Goal: Task Accomplishment & Management: Use online tool/utility

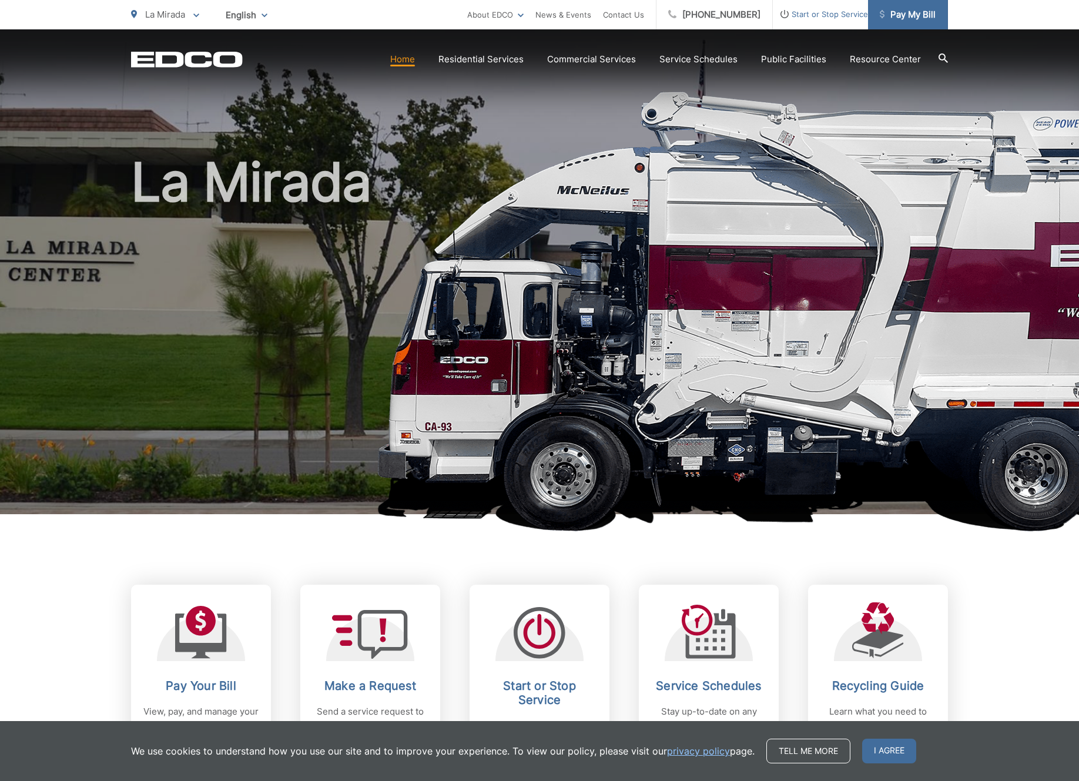
click at [914, 8] on span "Pay My Bill" at bounding box center [908, 15] width 56 height 14
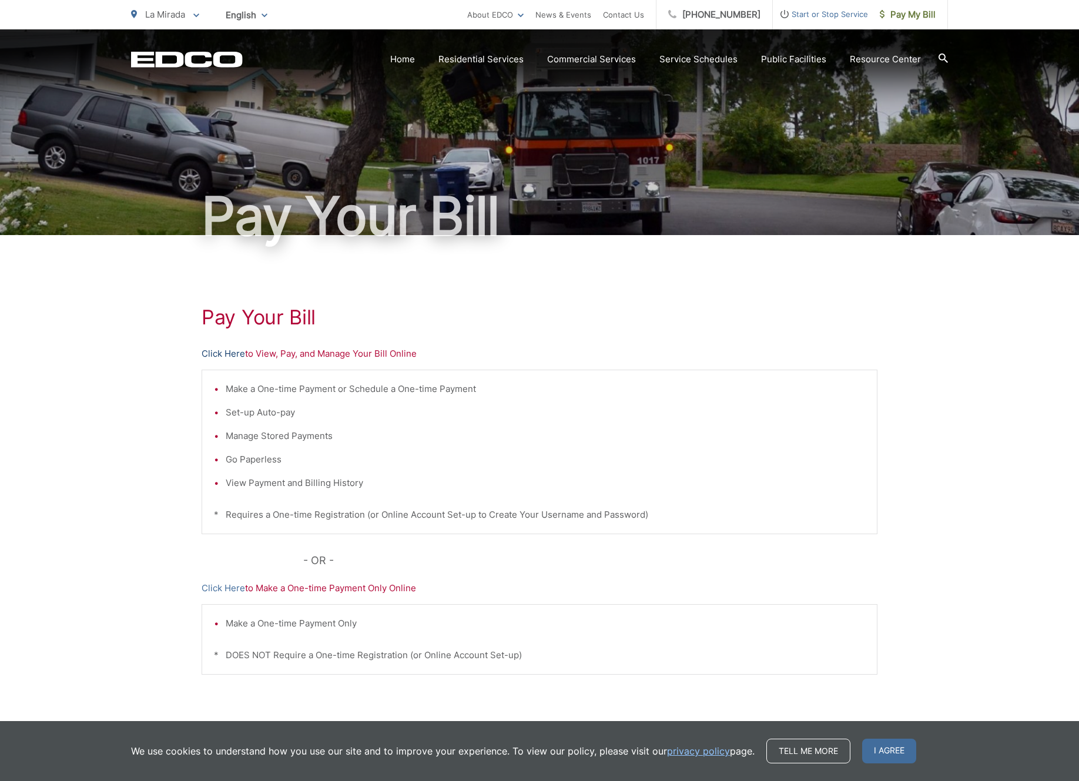
click at [221, 351] on link "Click Here" at bounding box center [223, 354] width 43 height 14
click at [668, 62] on link "Service Schedules" at bounding box center [698, 59] width 78 height 14
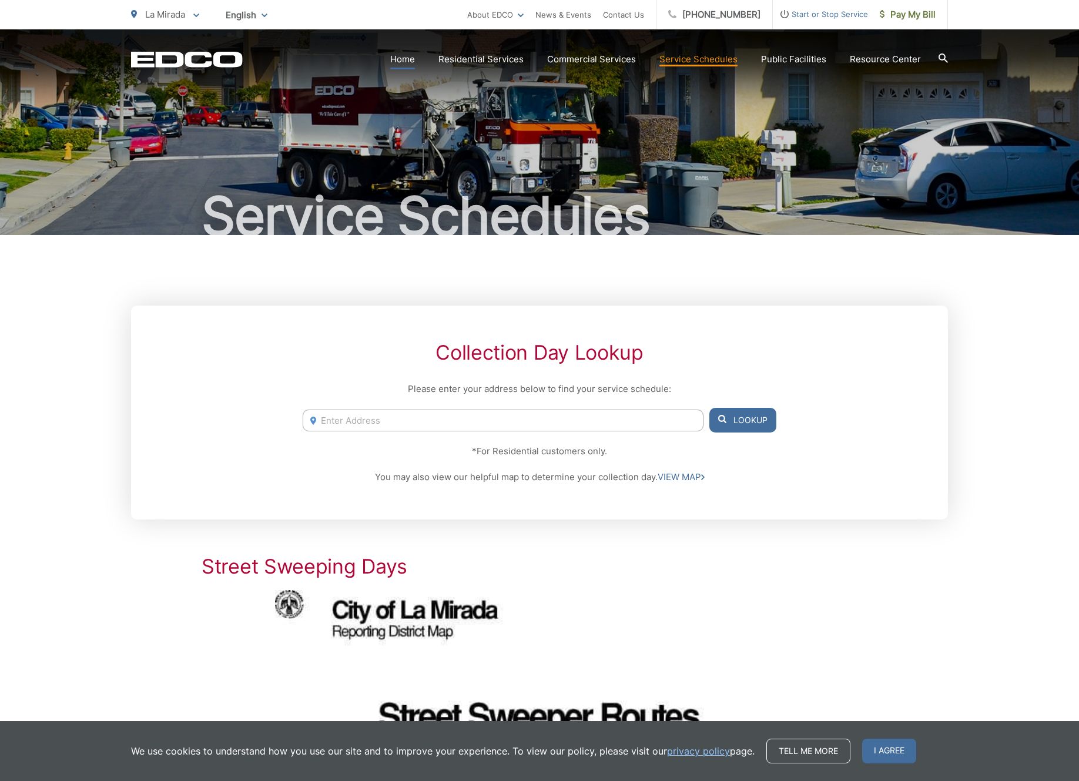
click at [390, 58] on link "Home" at bounding box center [402, 59] width 25 height 14
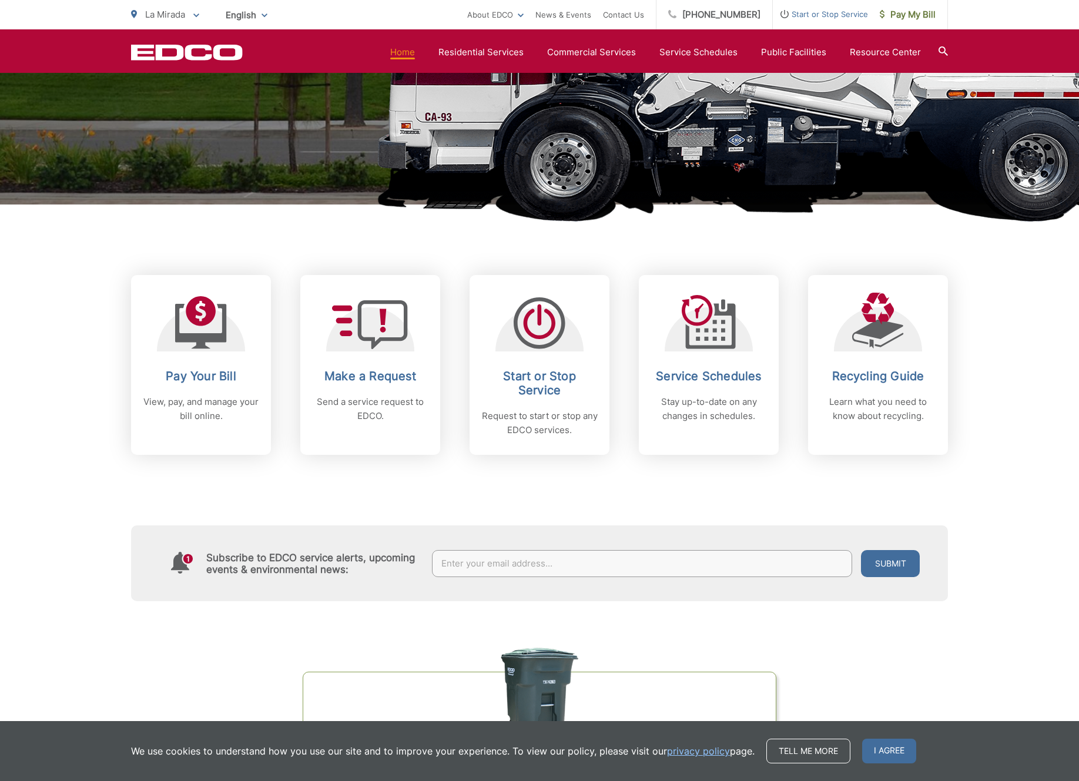
scroll to position [293, 0]
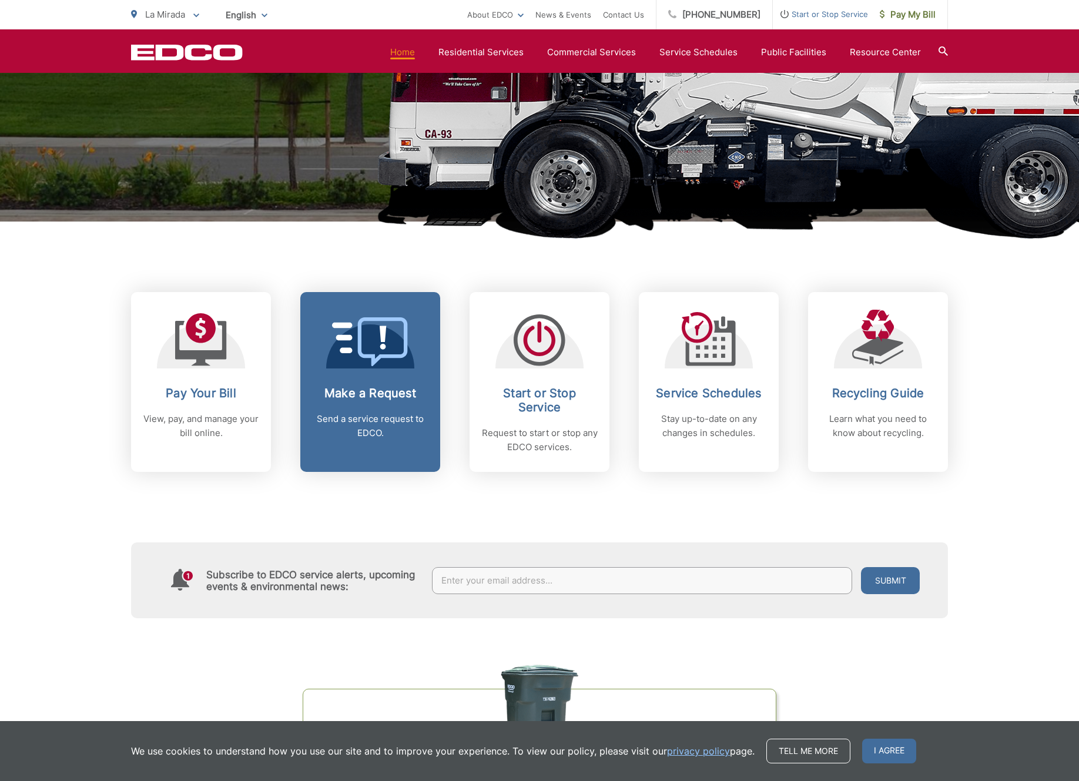
click at [388, 412] on p "Send a service request to EDCO." at bounding box center [370, 426] width 116 height 28
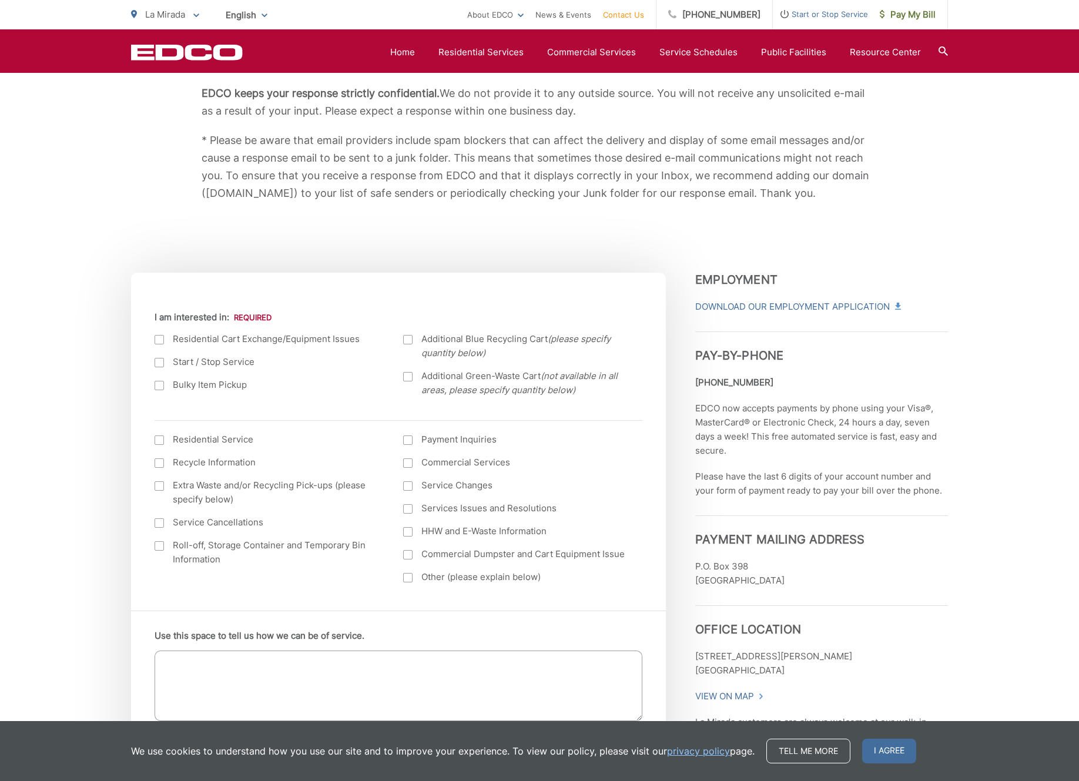
scroll to position [226, 0]
